Goal: Task Accomplishment & Management: Complete application form

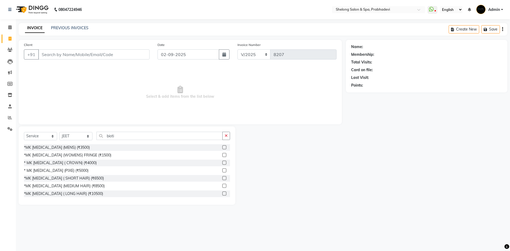
select select "service"
select select "16092"
click at [362, 49] on div "Name:" at bounding box center [357, 47] width 12 height 6
click at [361, 49] on div "Name:" at bounding box center [357, 47] width 12 height 6
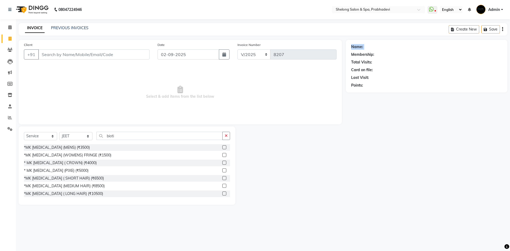
click at [361, 49] on div "Name:" at bounding box center [357, 47] width 12 height 6
click at [66, 26] on link "PREVIOUS INVOICES" at bounding box center [69, 28] width 37 height 5
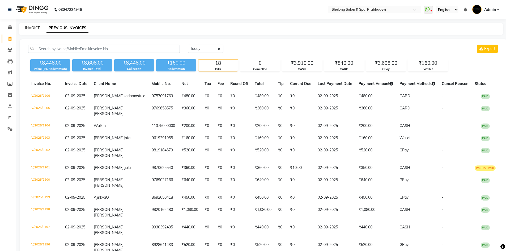
click at [30, 29] on link "INVOICE" at bounding box center [32, 28] width 15 height 5
select select "service"
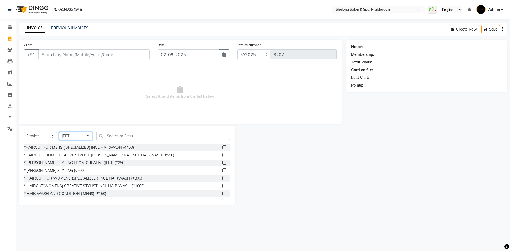
click at [65, 137] on select "Select Stylist ( Ankita ) ( ASHVINI ) farid fojdur hakim JEET MITHUN NANDITA CH…" at bounding box center [75, 136] width 33 height 8
select select "88528"
click at [59, 132] on select "Select Stylist ( Ankita ) ( ASHVINI ) farid fojdur hakim JEET MITHUN NANDITA CH…" at bounding box center [75, 136] width 33 height 8
click at [60, 166] on div "*HAIRCUT FOR MENS ( SPECIALIZED) INCL HAIRWASH (₹450) *HAIRCUT FROM (CREATIVE S…" at bounding box center [127, 170] width 206 height 53
click at [60, 170] on div "* [PERSON_NAME] STYLING (₹200)" at bounding box center [54, 171] width 61 height 6
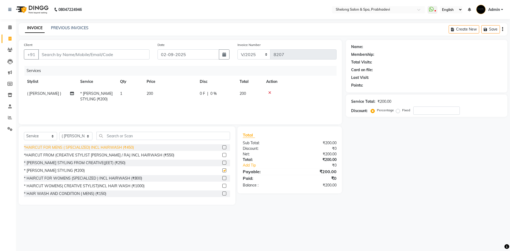
checkbox input "false"
click at [109, 55] on input "Client" at bounding box center [93, 54] width 111 height 10
type input "r"
type input "0"
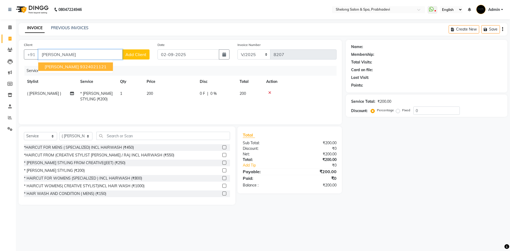
click at [86, 66] on ngb-highlight "9324021121" at bounding box center [93, 66] width 27 height 5
type input "9324021121"
select select "2: Object"
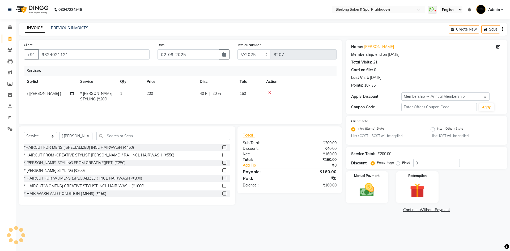
type input "20"
click at [368, 185] on img at bounding box center [367, 190] width 25 height 18
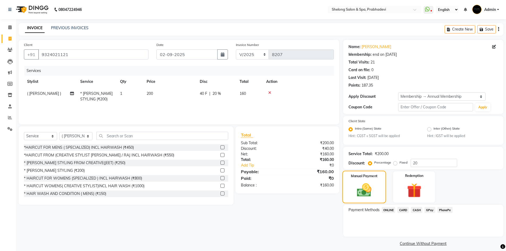
scroll to position [5, 0]
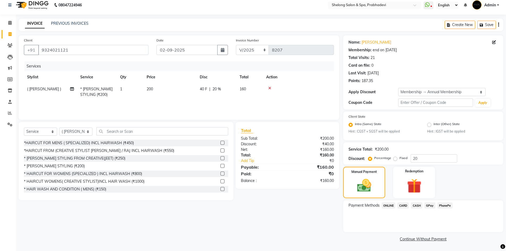
click at [429, 206] on span "GPay" at bounding box center [430, 205] width 11 height 6
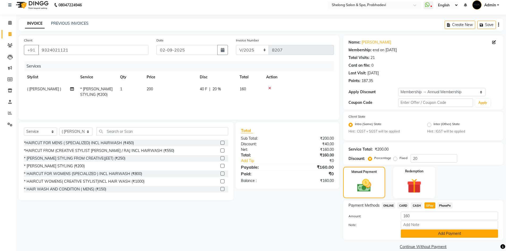
click at [424, 233] on button "Add Payment" at bounding box center [449, 234] width 97 height 8
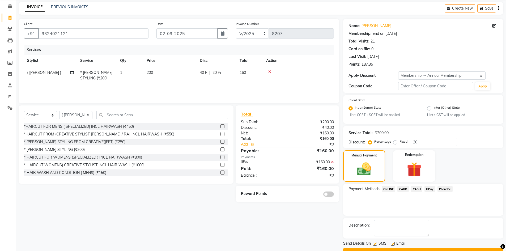
scroll to position [35, 0]
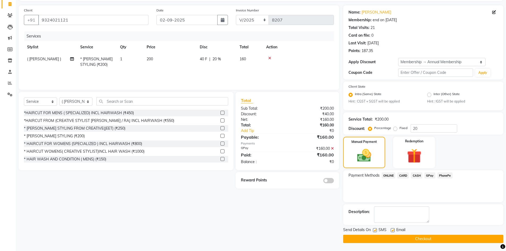
click at [329, 181] on span at bounding box center [328, 180] width 11 height 5
click at [334, 181] on input "checkbox" at bounding box center [334, 181] width 0 height 0
click at [421, 236] on button "Checkout" at bounding box center [423, 239] width 160 height 8
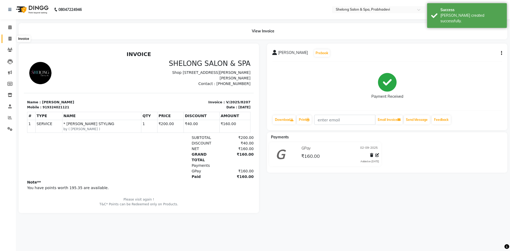
click at [11, 39] on icon at bounding box center [10, 39] width 3 height 4
select select "service"
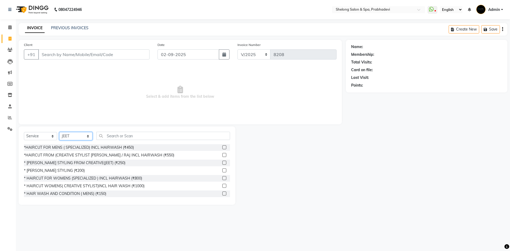
click at [87, 136] on select "Select Stylist ( Ankita ) ( ASHVINI ) farid fojdur hakim JEET MITHUN NANDITA CH…" at bounding box center [75, 136] width 33 height 8
select select "38080"
click at [59, 132] on select "Select Stylist ( Ankita ) ( ASHVINI ) farid fojdur hakim JEET MITHUN NANDITA CH…" at bounding box center [75, 136] width 33 height 8
click at [113, 137] on input "text" at bounding box center [163, 136] width 134 height 8
click at [47, 136] on select "Select Service Product Membership Package Voucher Prepaid Gift Card" at bounding box center [40, 136] width 33 height 8
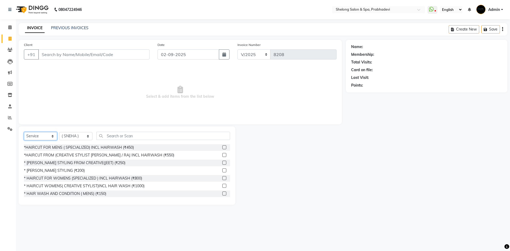
select select "product"
click at [24, 132] on select "Select Service Product Membership Package Voucher Prepaid Gift Card" at bounding box center [40, 136] width 33 height 8
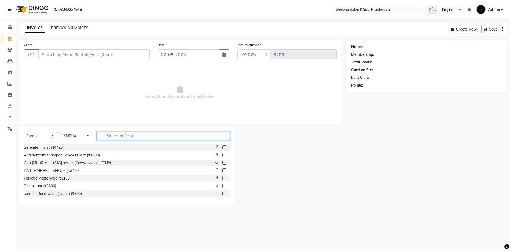
click at [133, 135] on input "text" at bounding box center [163, 136] width 134 height 8
type input "1100"
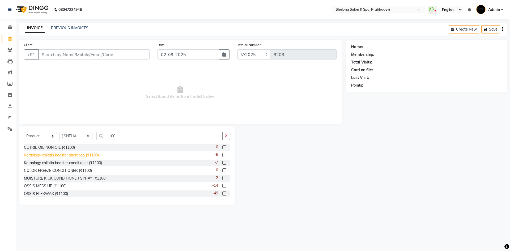
click at [66, 155] on div "Keraology collatin booster shampoo (₹1100)" at bounding box center [61, 156] width 75 height 6
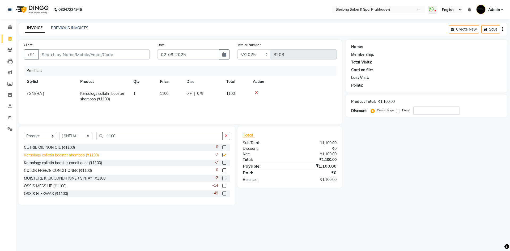
checkbox input "false"
click at [128, 56] on input "Client" at bounding box center [93, 54] width 111 height 10
type input "9"
type input "0"
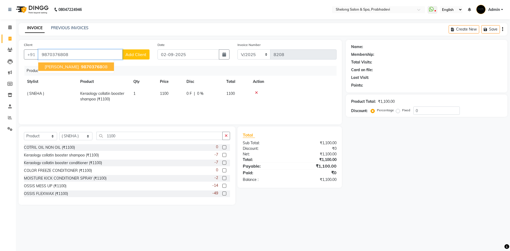
type input "9870376808"
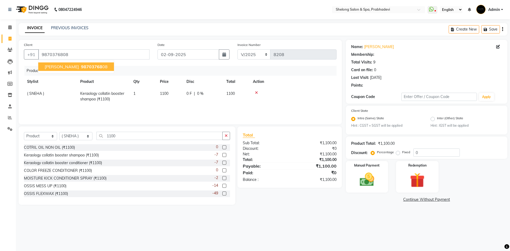
type input "5"
select select "2: Object"
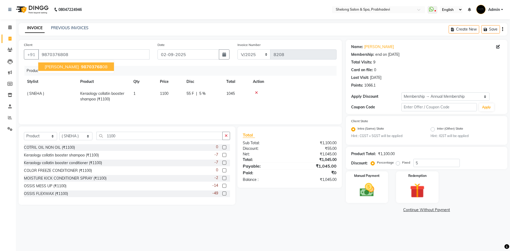
click at [61, 66] on span "[PERSON_NAME]" at bounding box center [62, 66] width 34 height 5
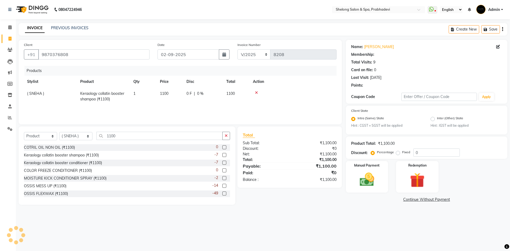
type input "5"
select select "2: Object"
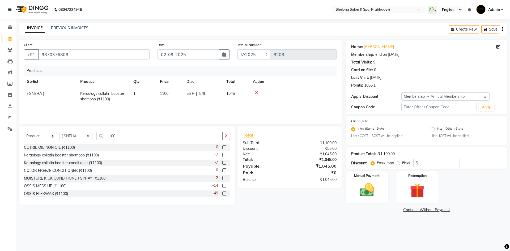
click at [205, 95] on span "5 %" at bounding box center [202, 94] width 6 height 6
select select "38080"
click at [221, 93] on input "5" at bounding box center [218, 95] width 16 height 8
click at [221, 104] on td "0 F | 0 %" at bounding box center [203, 97] width 40 height 18
select select "38080"
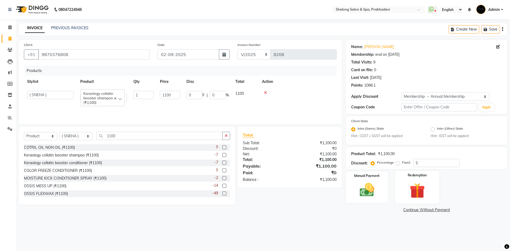
click at [422, 185] on img at bounding box center [417, 190] width 25 height 19
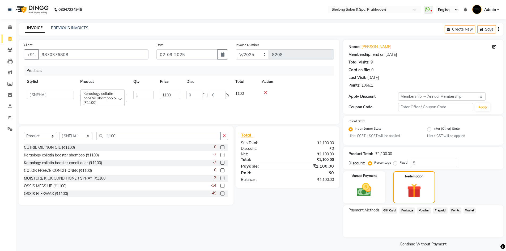
click at [456, 209] on span "Points" at bounding box center [456, 211] width 12 height 6
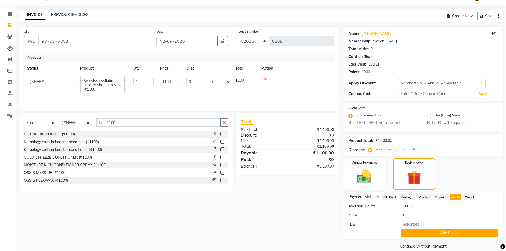
scroll to position [20, 0]
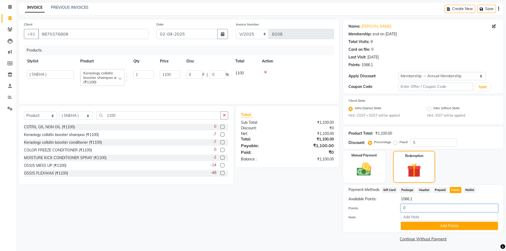
click at [436, 209] on input "0" at bounding box center [449, 208] width 97 height 8
click at [371, 230] on div "Payment Methods Gift Card Package Voucher Prepaid Points Wallet Available Point…" at bounding box center [423, 208] width 160 height 47
click at [453, 212] on input "100" at bounding box center [449, 208] width 97 height 8
type input "1000"
click at [449, 226] on button "Add Points" at bounding box center [449, 226] width 97 height 8
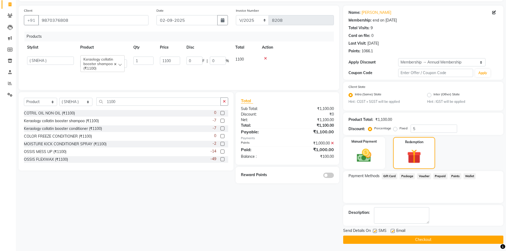
scroll to position [35, 0]
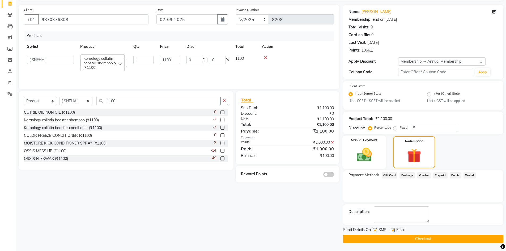
click at [373, 159] on img at bounding box center [364, 154] width 24 height 17
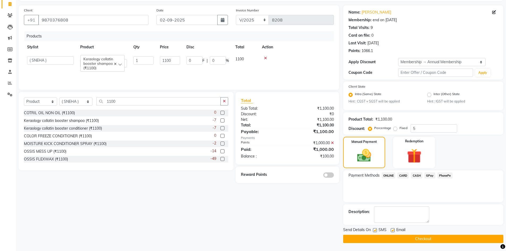
click at [431, 175] on span "GPay" at bounding box center [430, 175] width 11 height 6
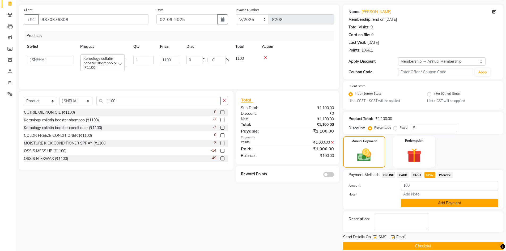
click at [443, 202] on button "Add Payment" at bounding box center [449, 203] width 97 height 8
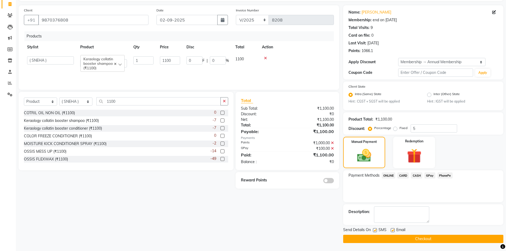
click at [446, 239] on button "Checkout" at bounding box center [423, 239] width 160 height 8
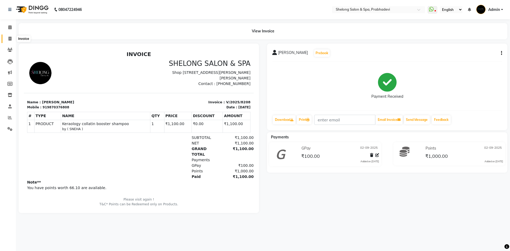
click at [12, 37] on span at bounding box center [9, 39] width 9 height 6
select select "service"
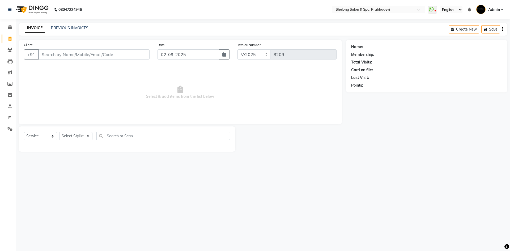
select select "16092"
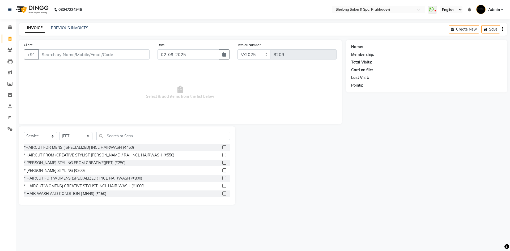
click at [78, 30] on div "PREVIOUS INVOICES" at bounding box center [69, 28] width 37 height 6
click at [83, 28] on link "PREVIOUS INVOICES" at bounding box center [69, 28] width 37 height 5
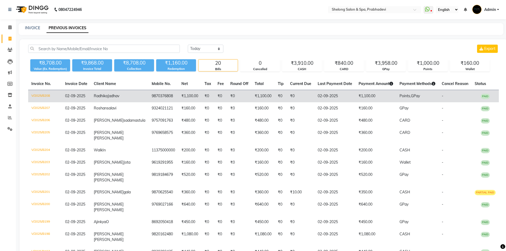
click at [191, 94] on td "₹1,100.00" at bounding box center [189, 96] width 23 height 12
click at [149, 99] on td "9870376808" at bounding box center [164, 96] width 30 height 12
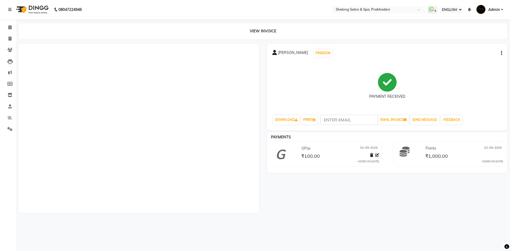
select select "ec"
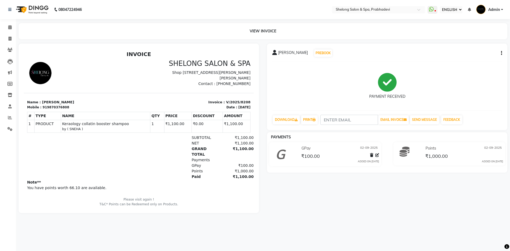
click at [15, 40] on li "INVOICE" at bounding box center [8, 38] width 16 height 11
click at [10, 38] on icon at bounding box center [10, 39] width 3 height 4
select select "service"
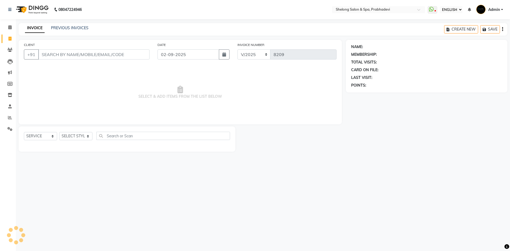
select select "16092"
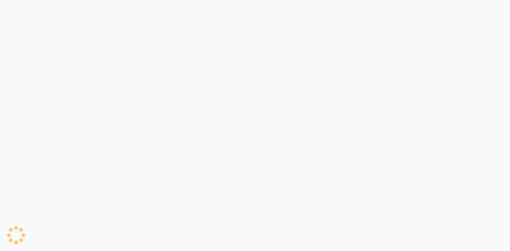
select select "ec"
